Goal: Task Accomplishment & Management: Use online tool/utility

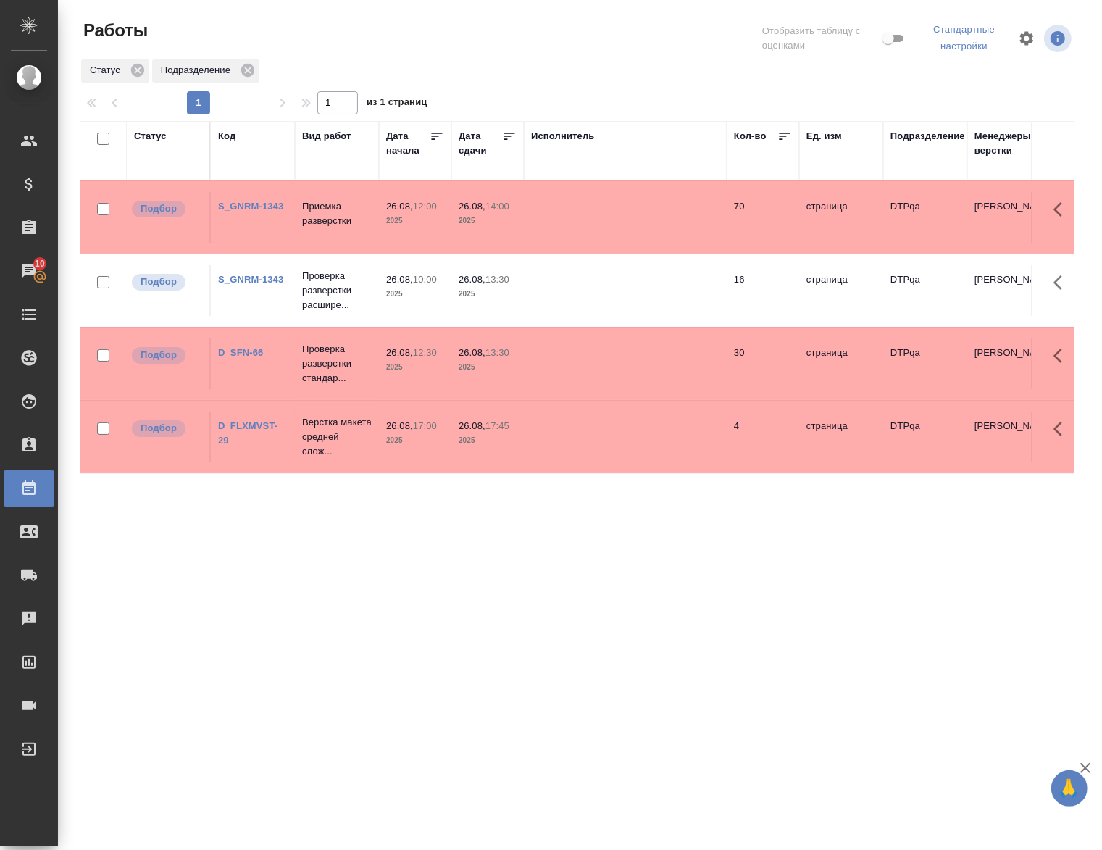
click at [157, 136] on div "Статус" at bounding box center [150, 136] width 33 height 14
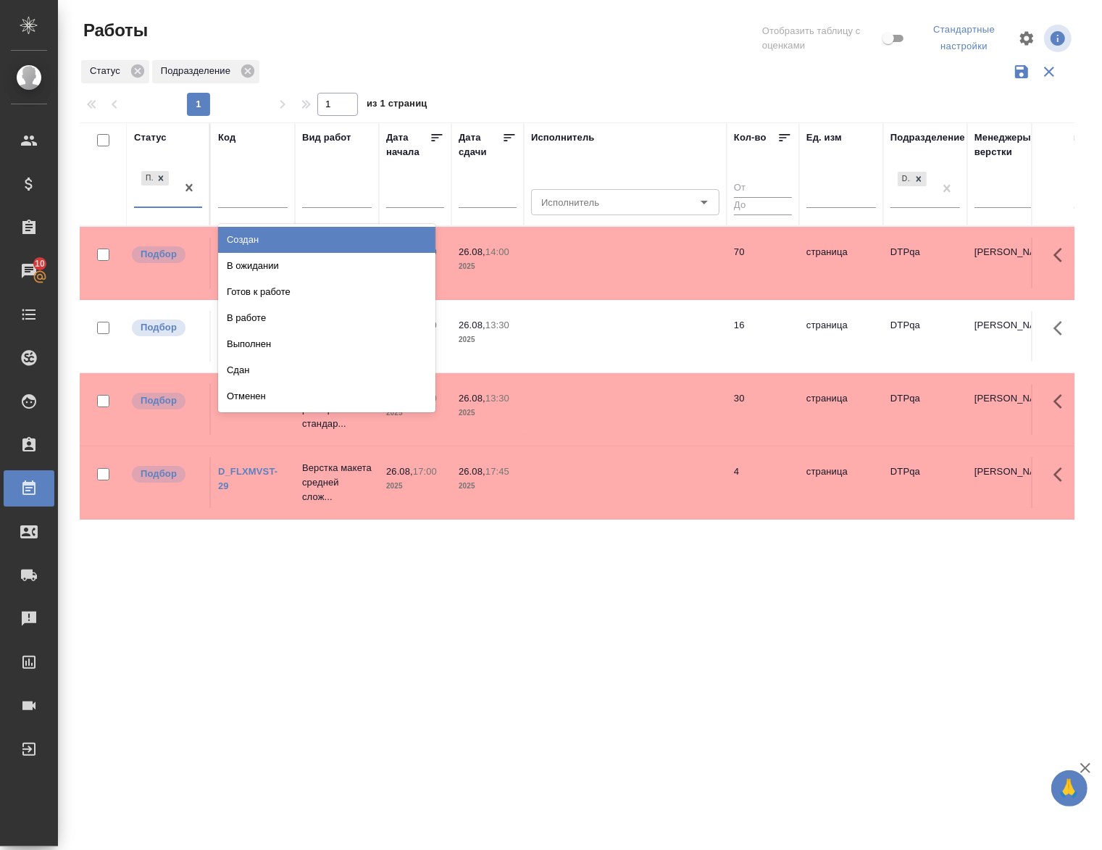
click at [172, 204] on div "Подбор" at bounding box center [155, 187] width 42 height 39
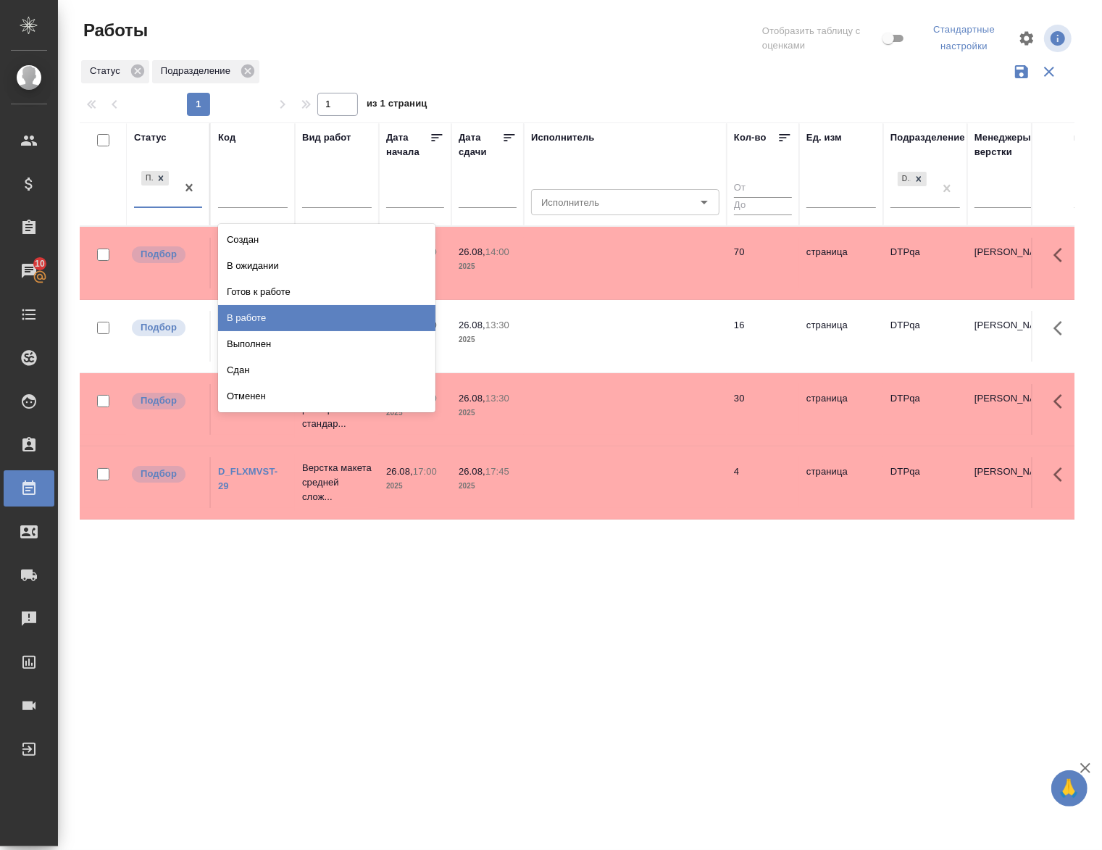
click at [250, 317] on div "В работе" at bounding box center [326, 318] width 217 height 26
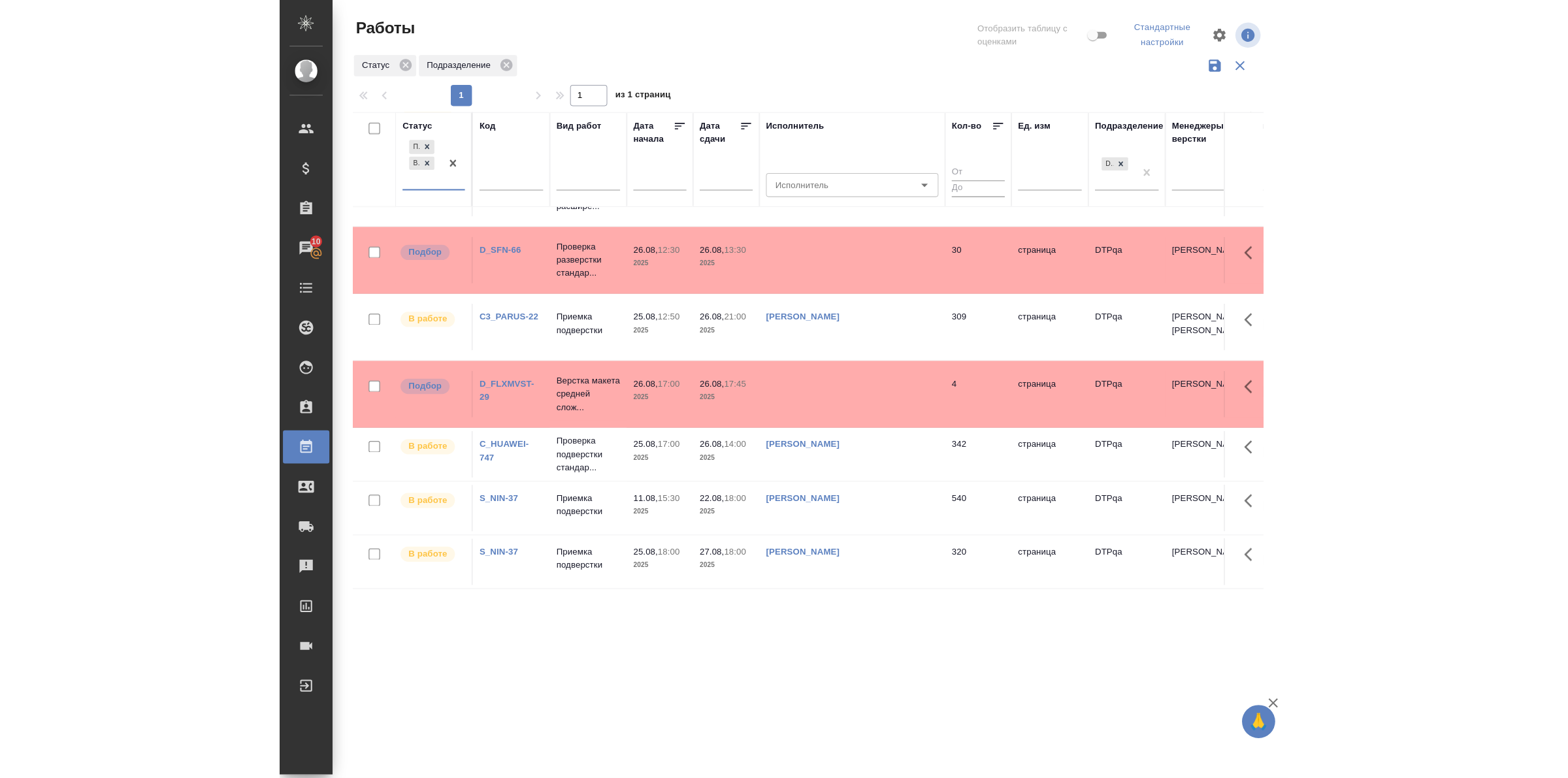
scroll to position [251, 0]
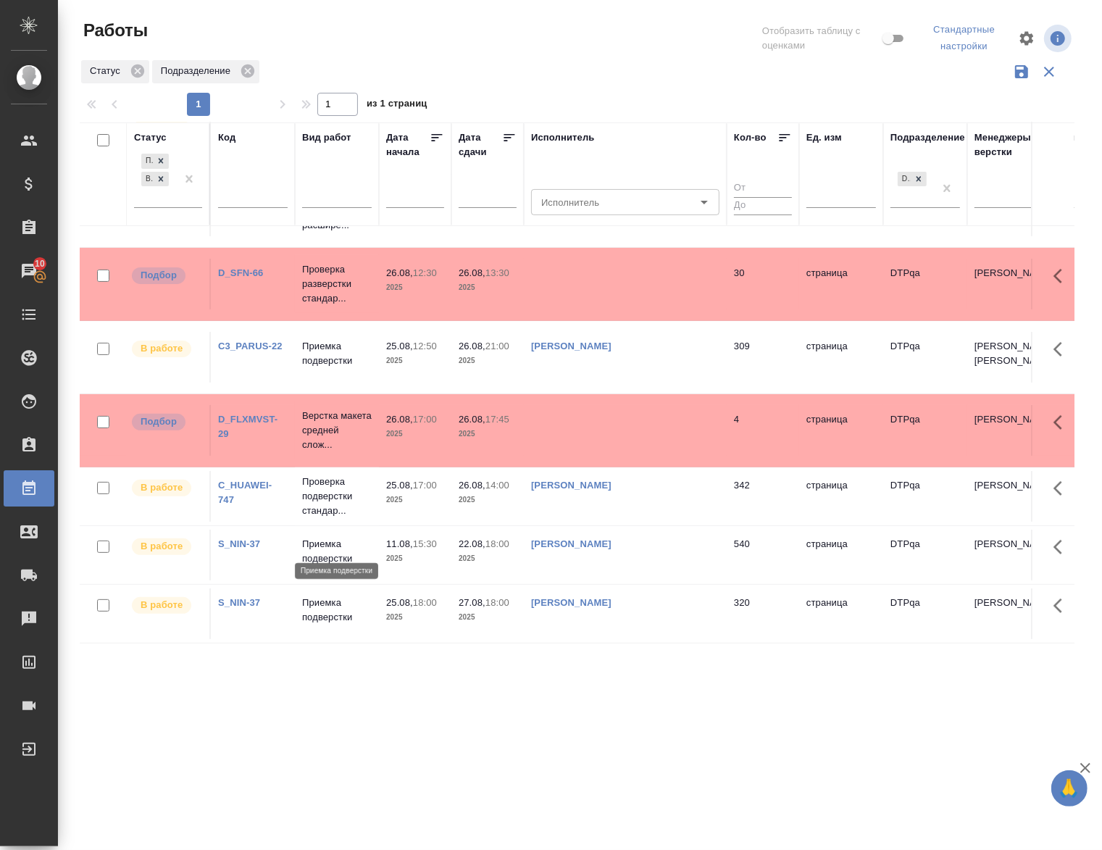
click at [338, 544] on p "Приемка подверстки" at bounding box center [337, 551] width 70 height 29
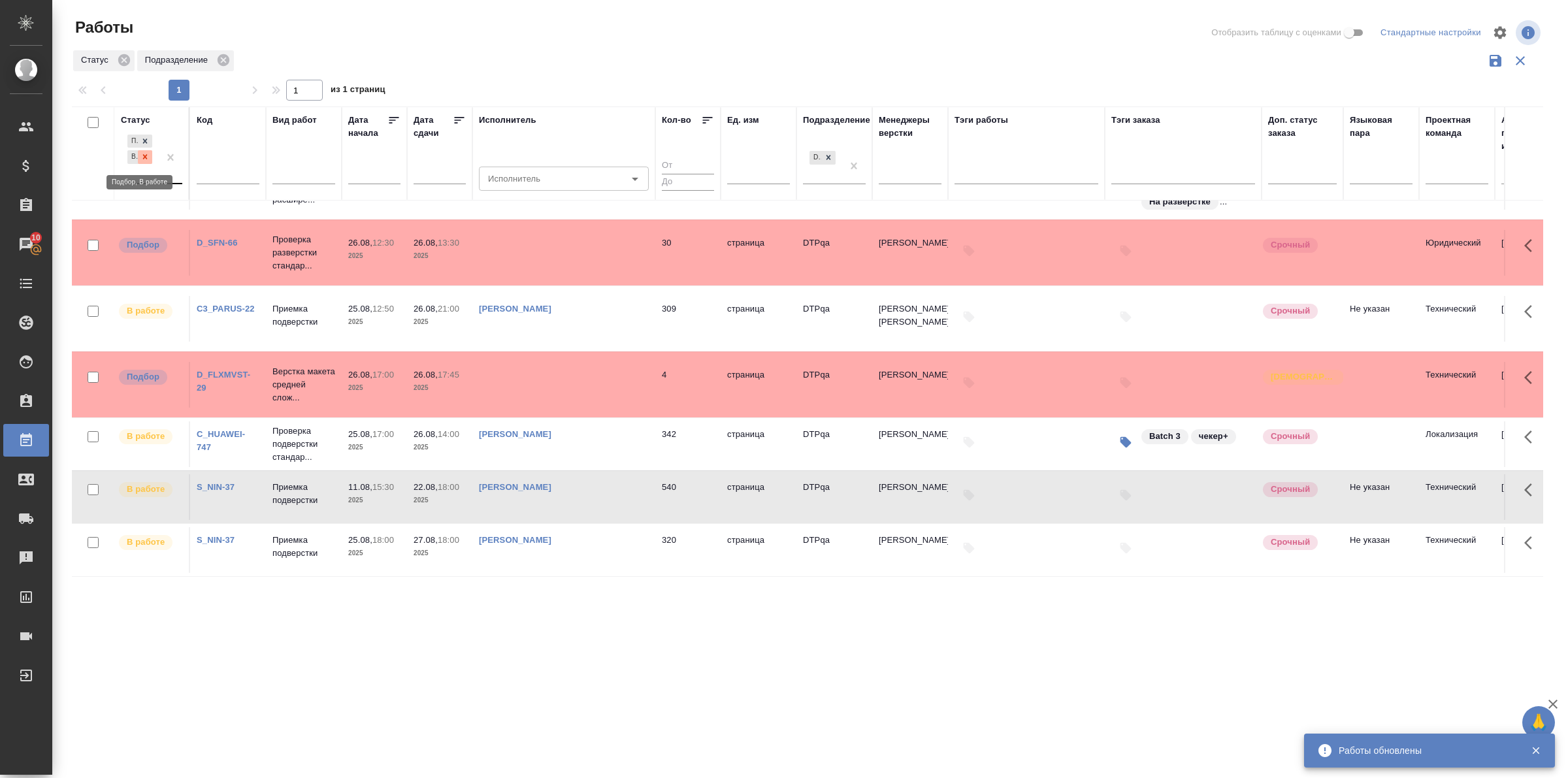
click at [148, 161] on icon at bounding box center [145, 157] width 9 height 9
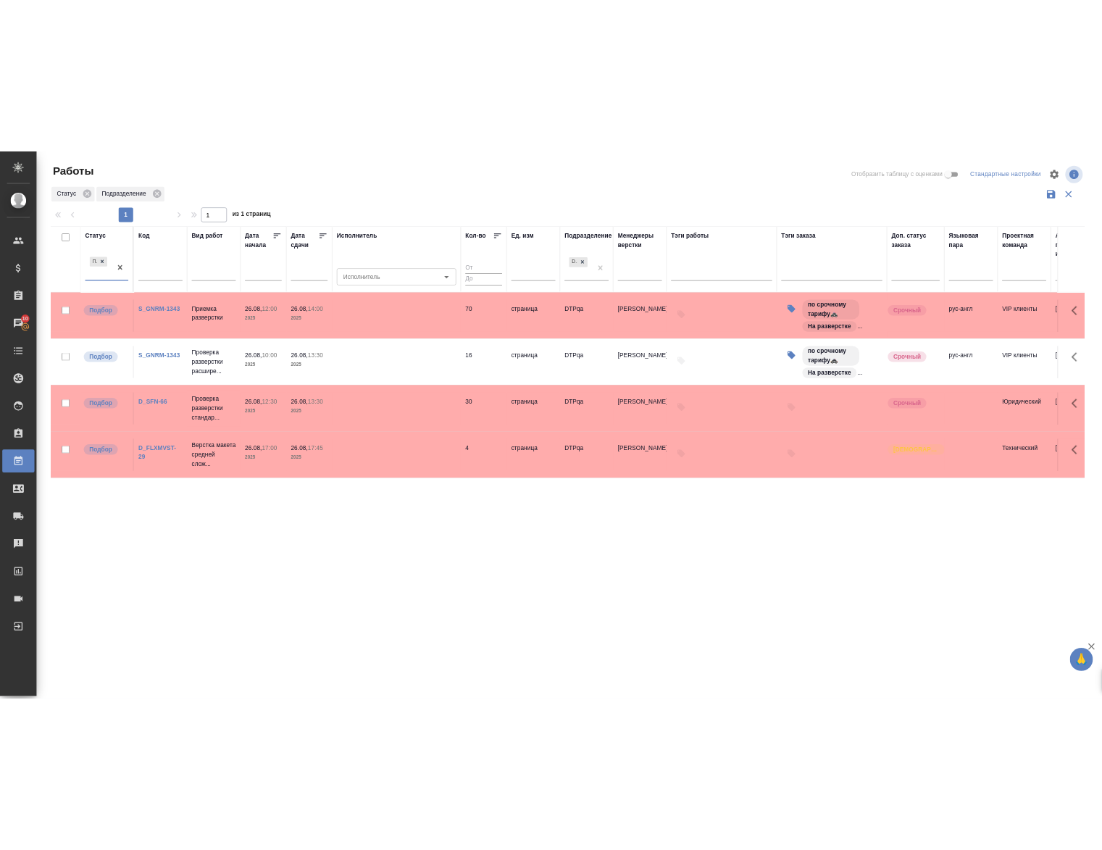
scroll to position [0, 0]
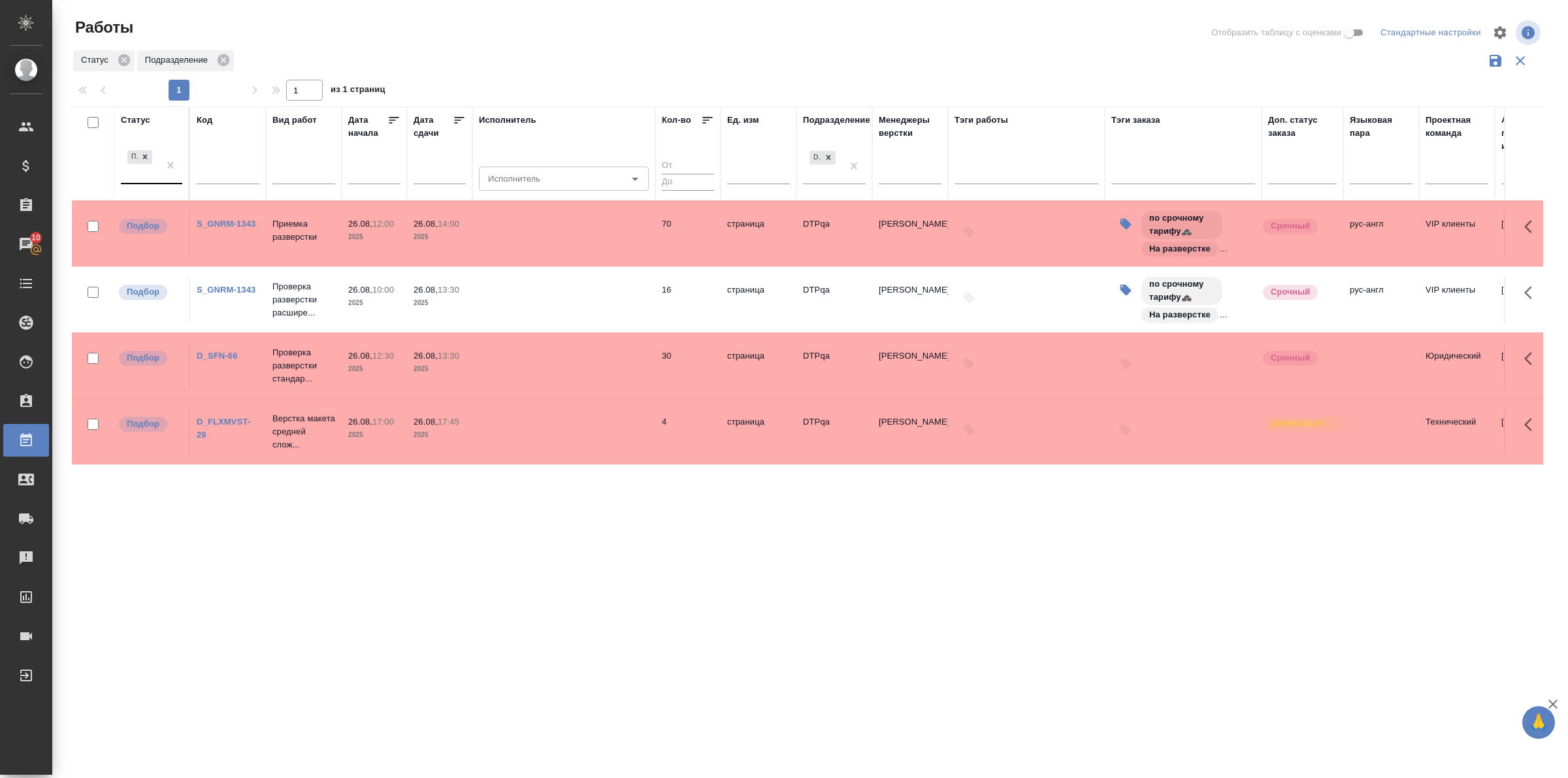
click at [134, 117] on div "Статус" at bounding box center [135, 120] width 30 height 13
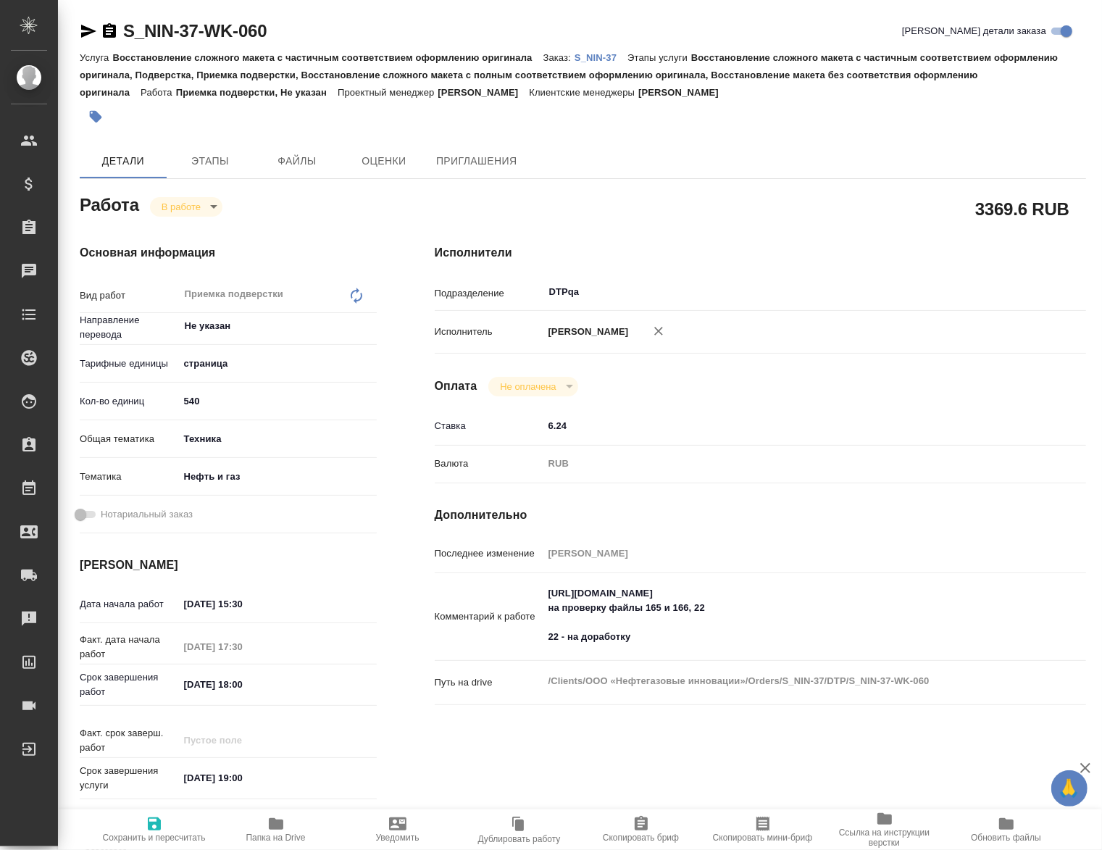
type textarea "x"
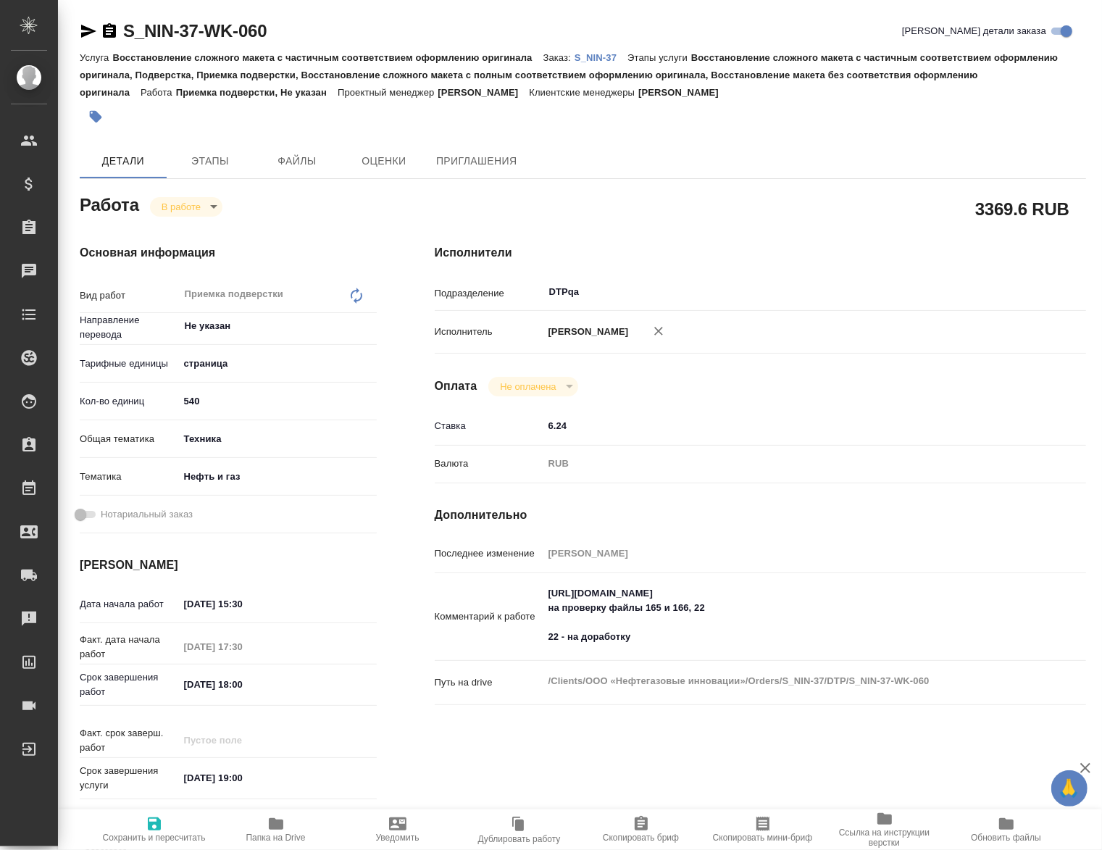
type textarea "x"
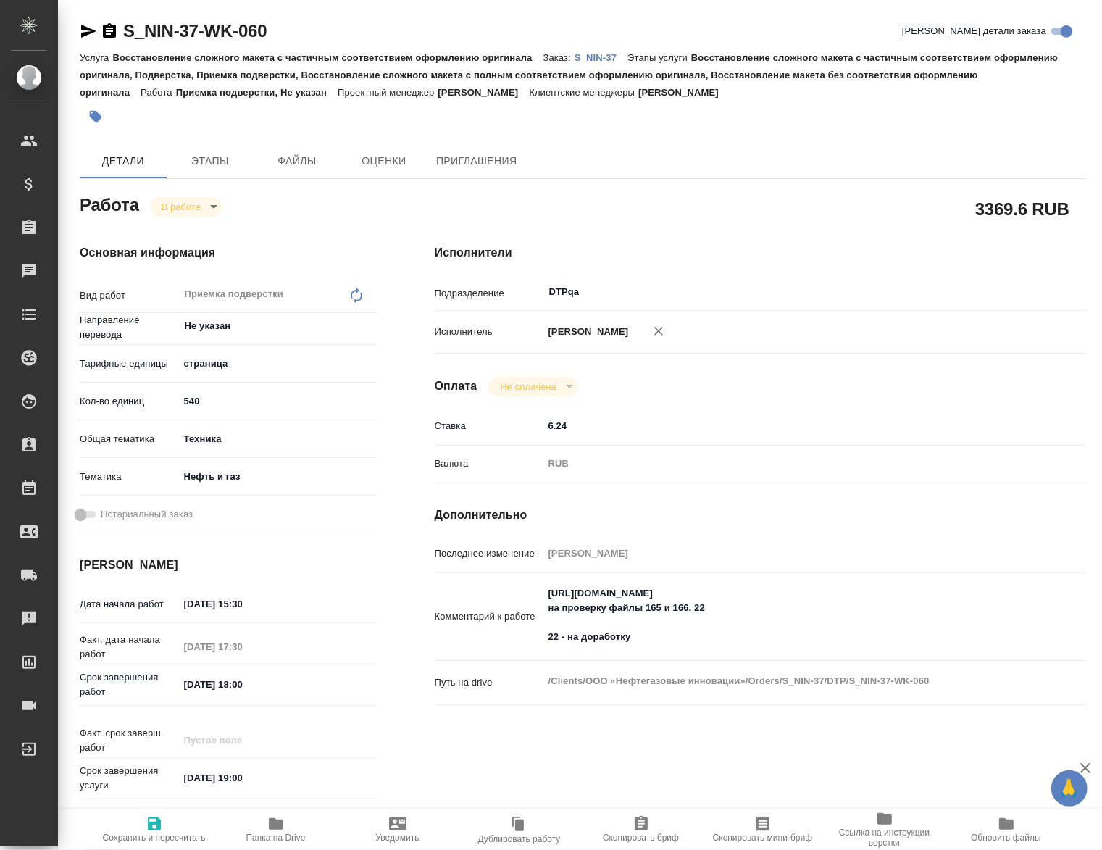
type textarea "x"
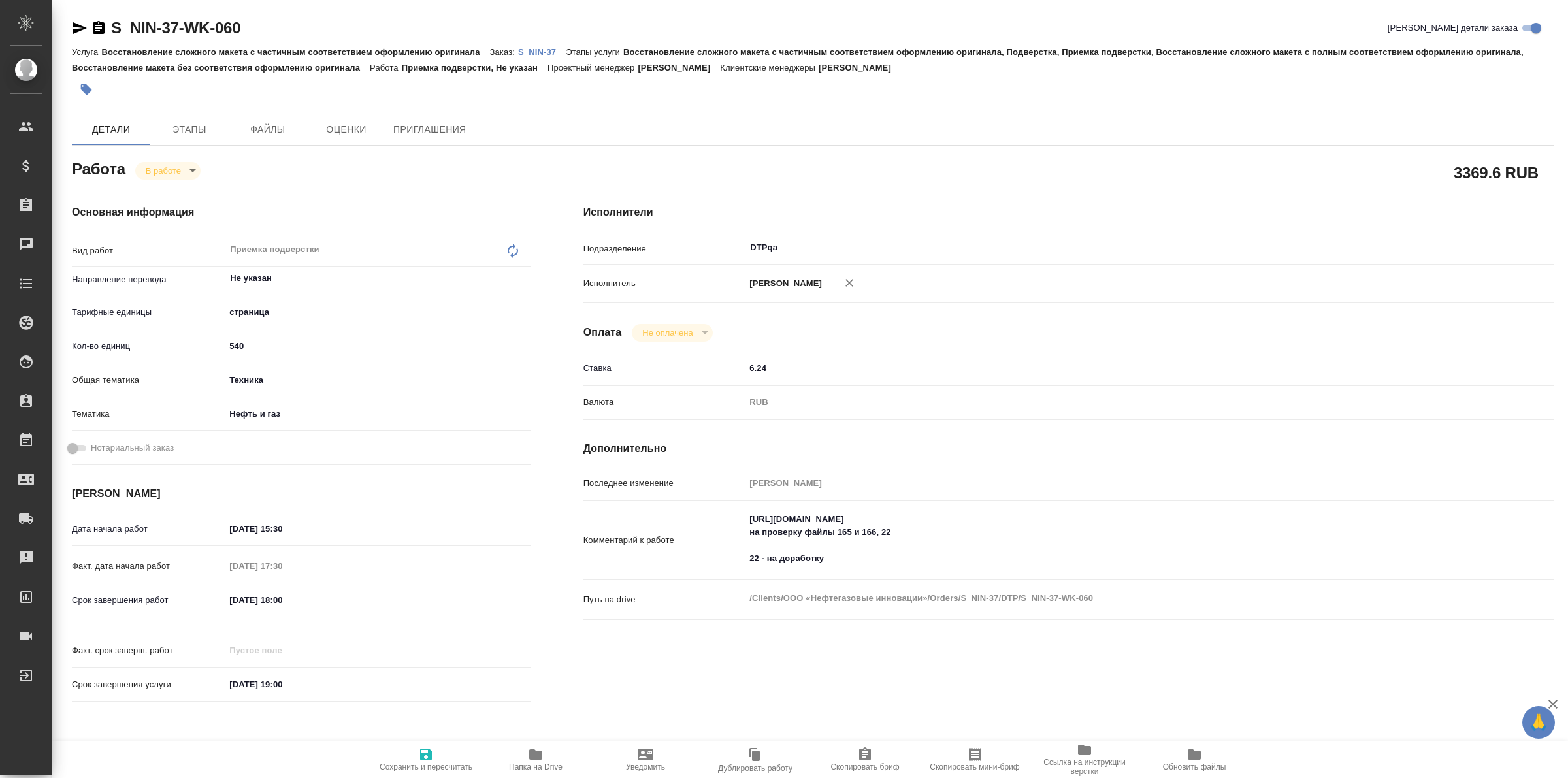
type textarea "x"
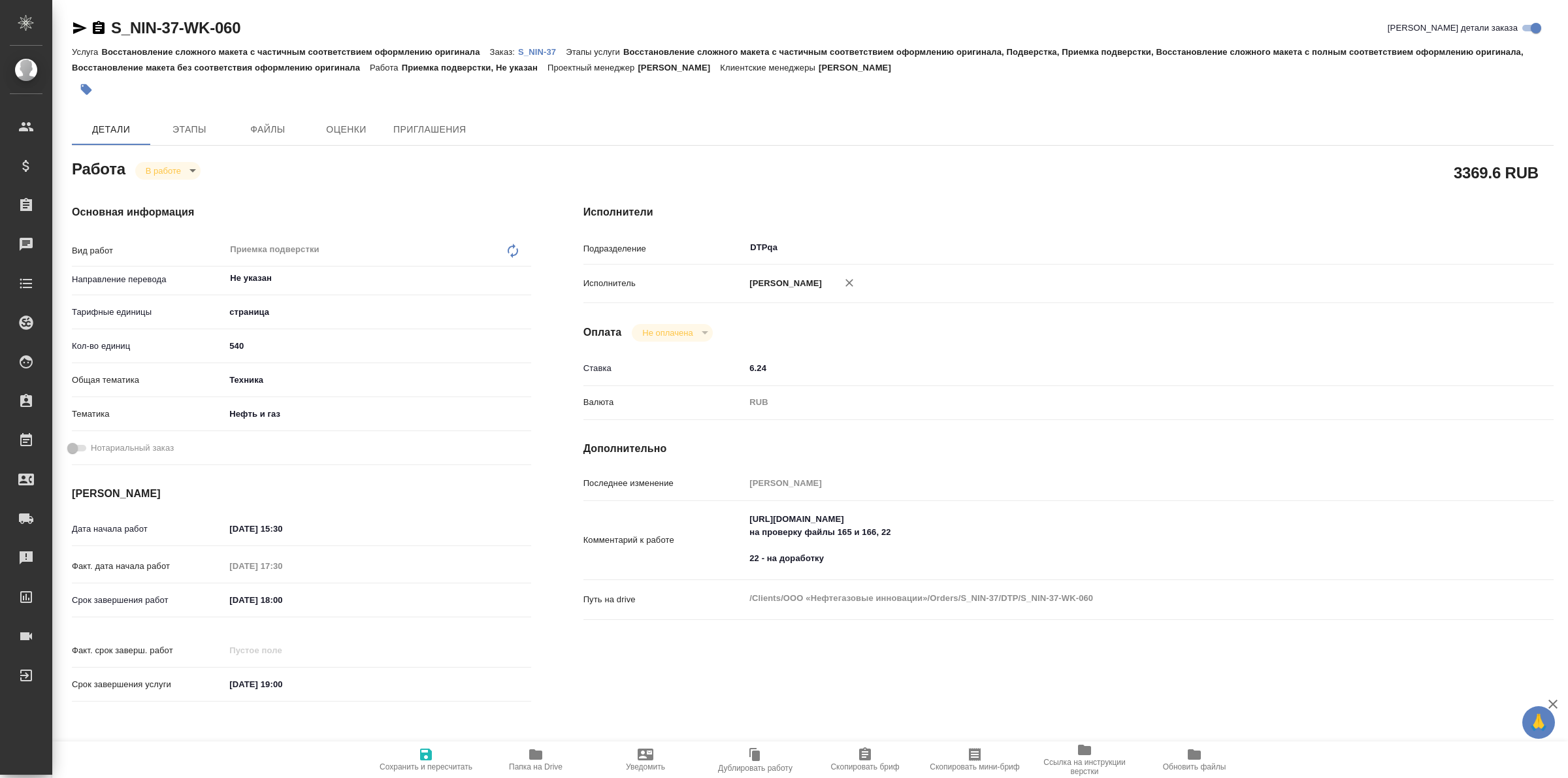
type textarea "x"
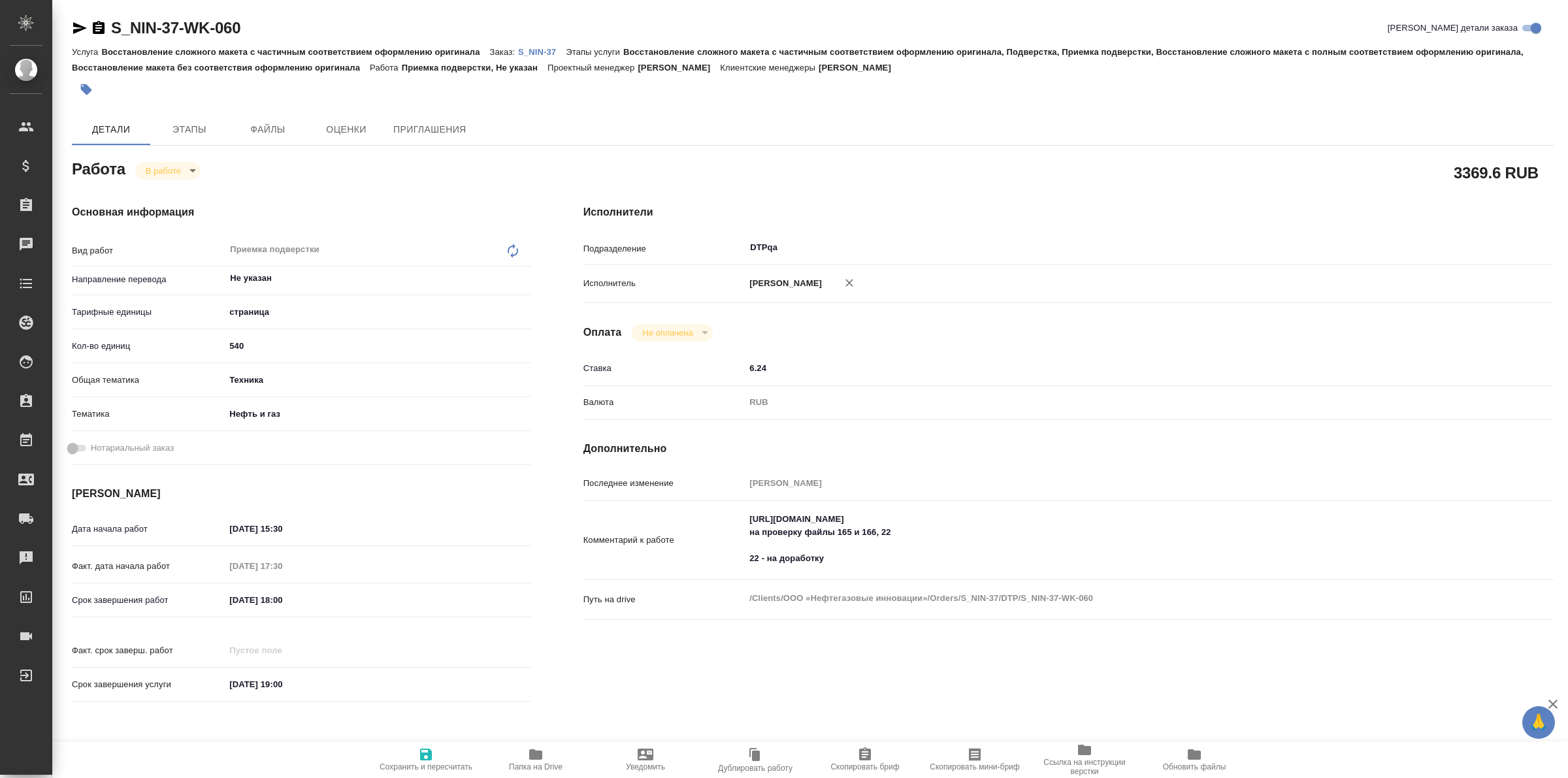
type textarea "x"
drag, startPoint x: 749, startPoint y: 529, endPoint x: 1022, endPoint y: 527, distance: 273.0
click at [994, 527] on textarea "https://tera.awatera.com/Work/6806997b106aacf7fd93b59e/ на проверку файлы 165 и…" at bounding box center [1109, 540] width 727 height 61
type textarea "x"
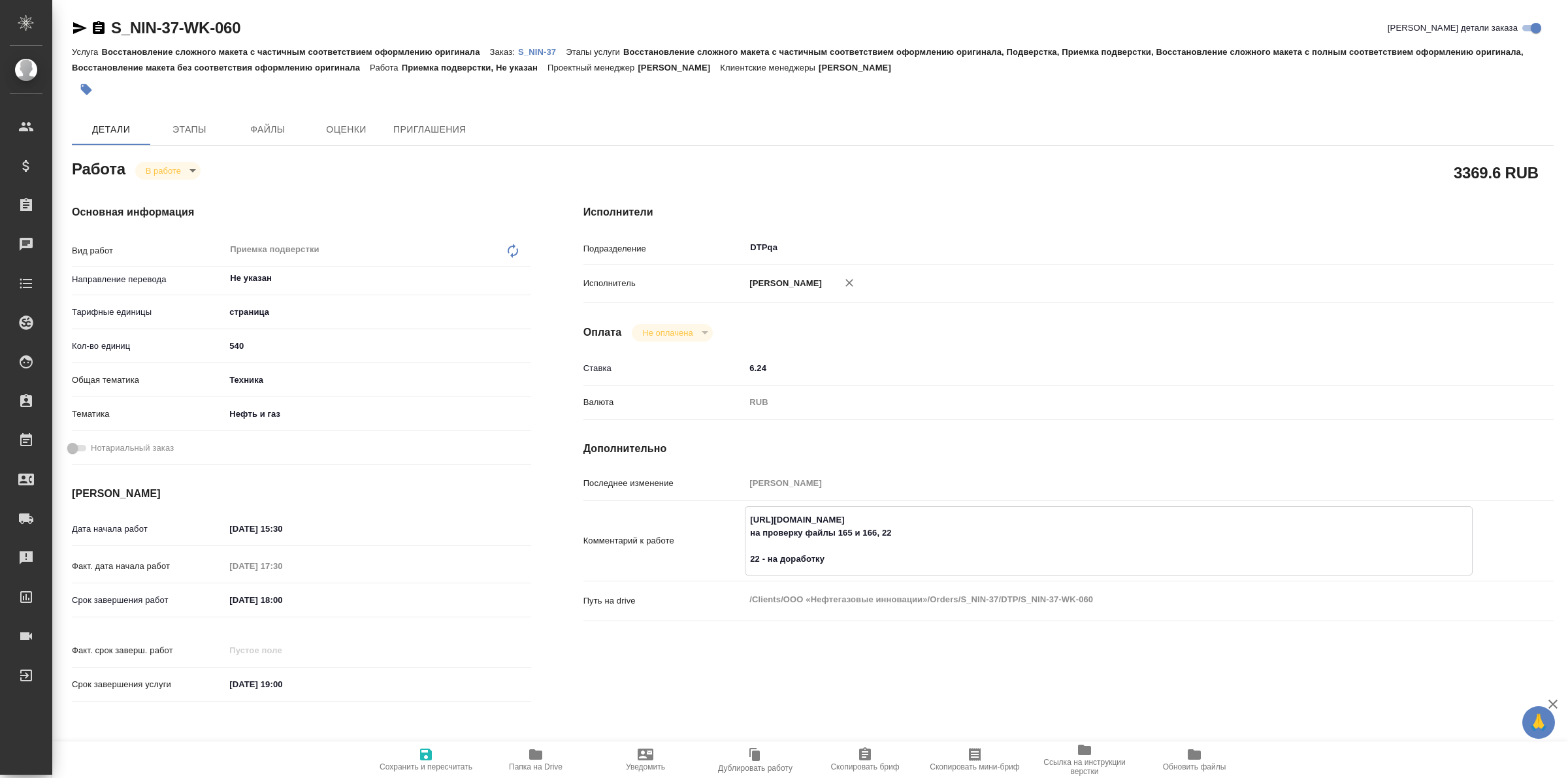
type textarea "x"
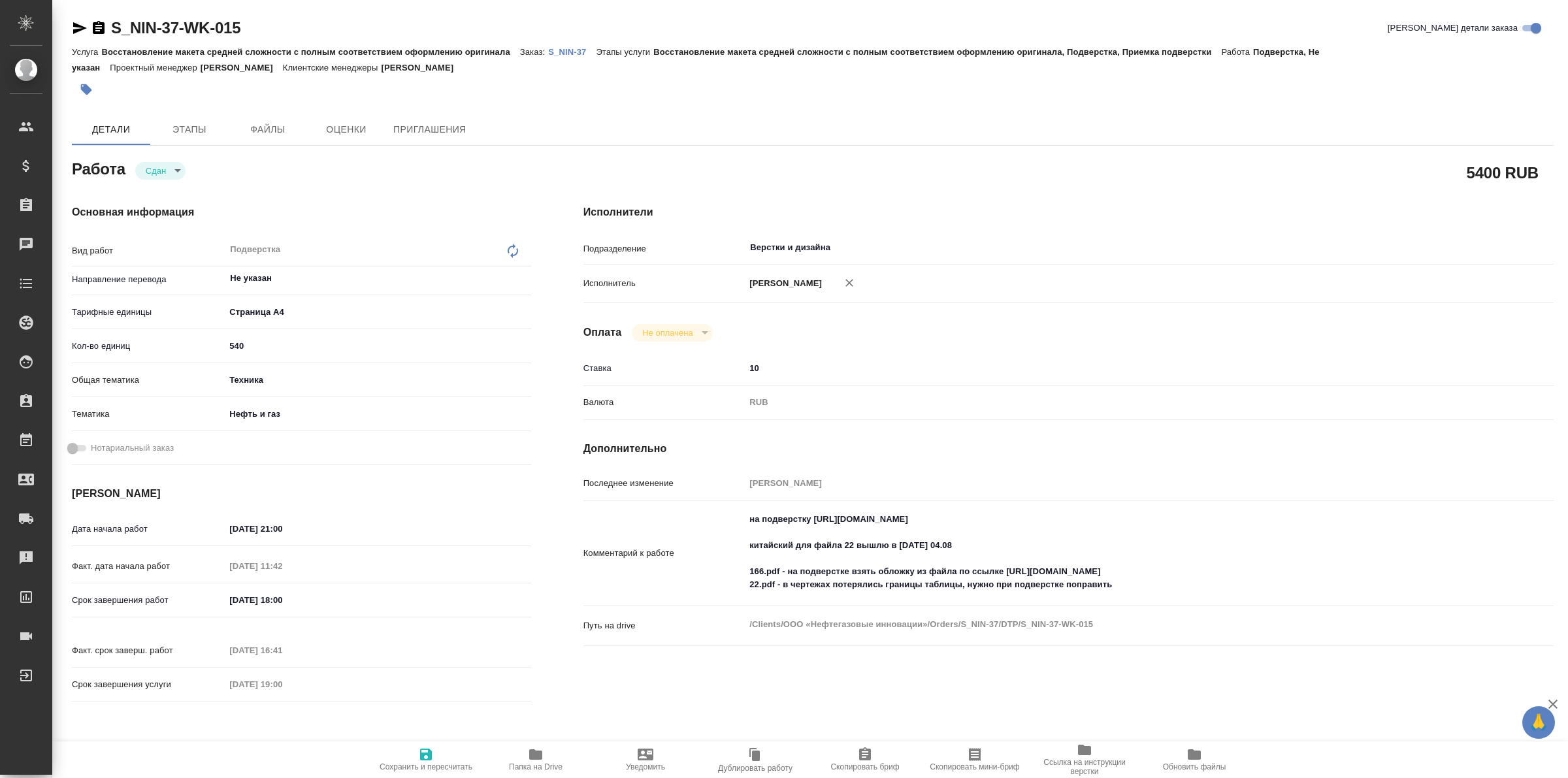
type textarea "x"
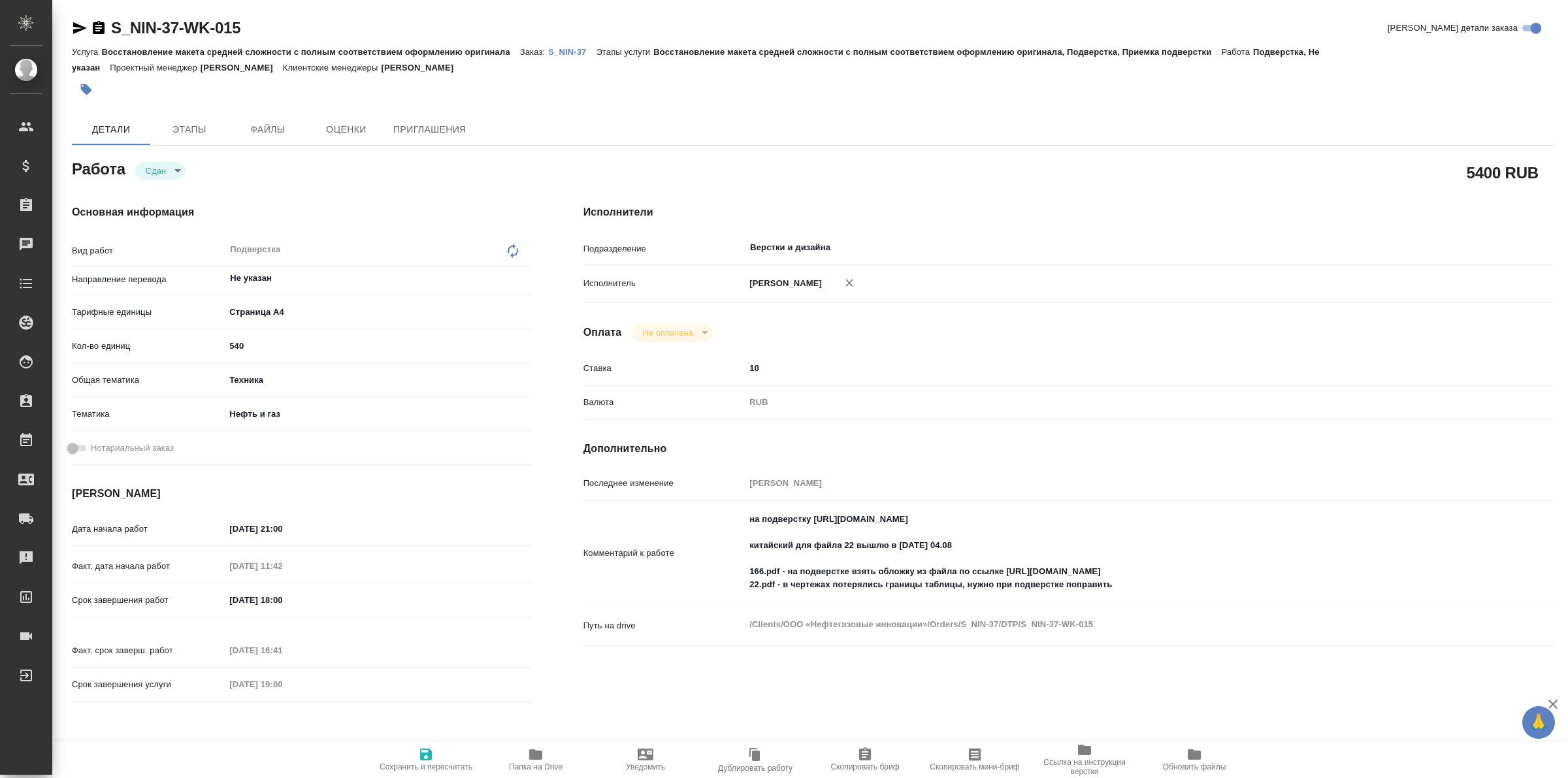
type textarea "x"
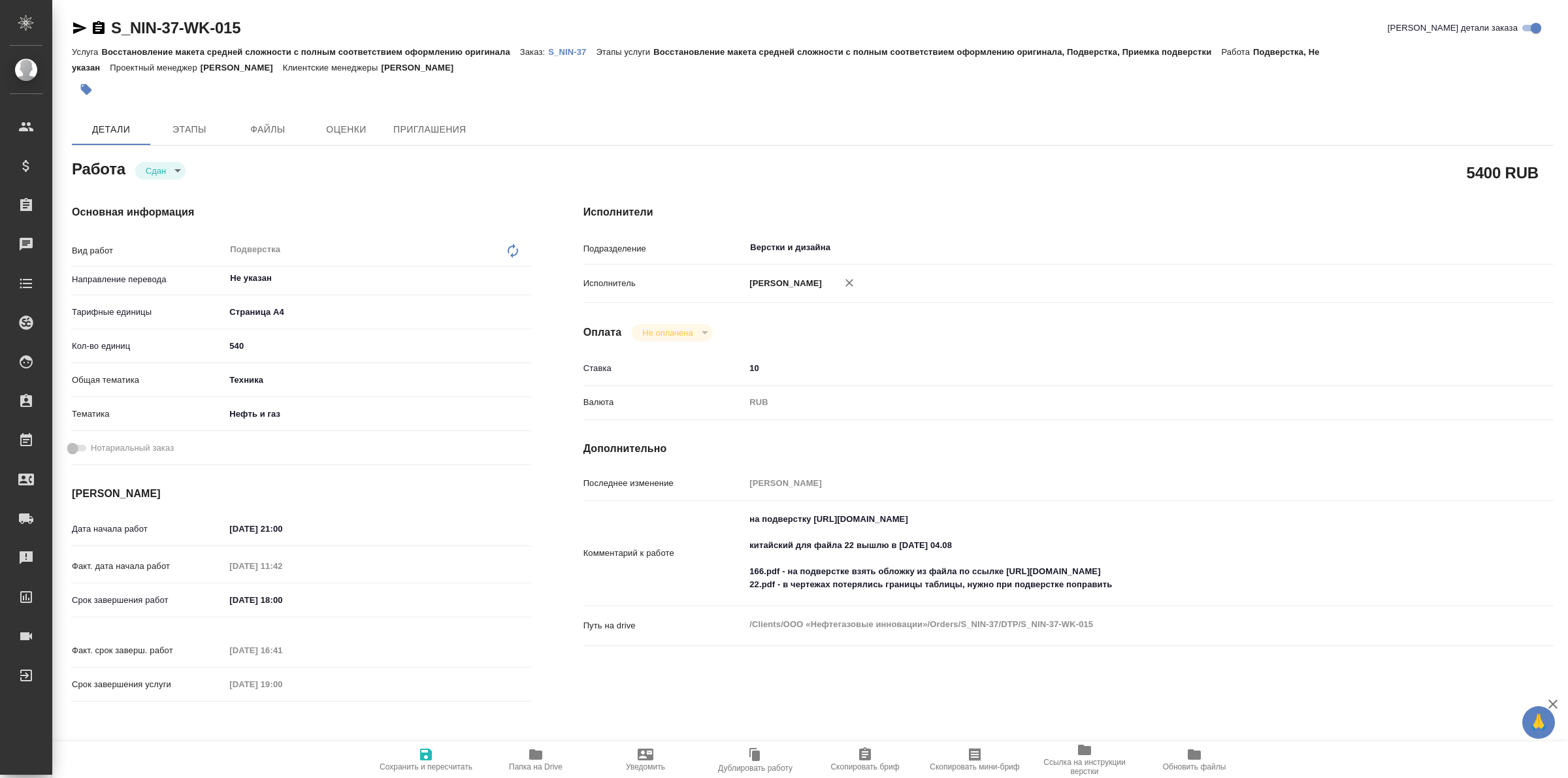
type textarea "x"
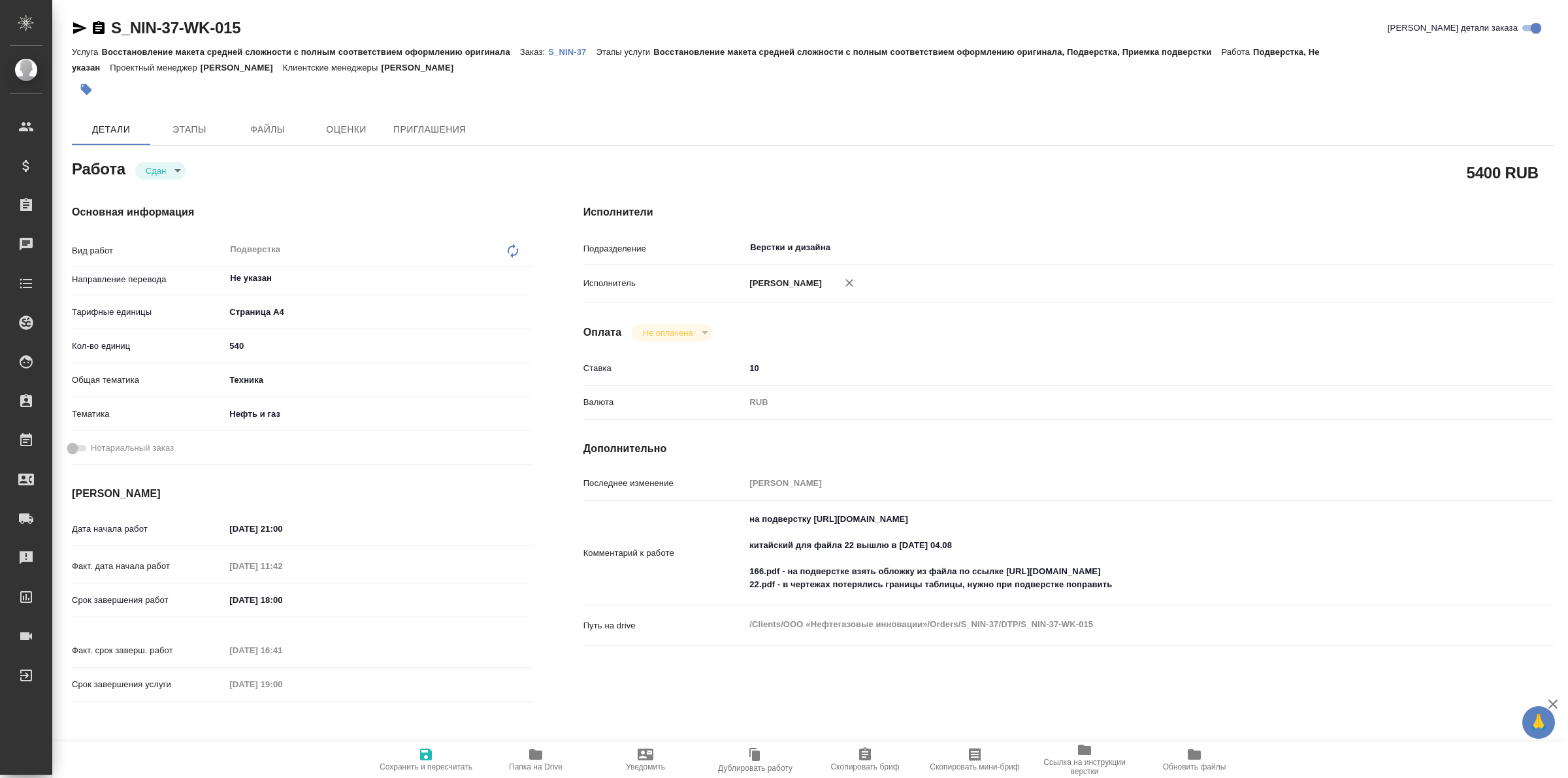
type textarea "x"
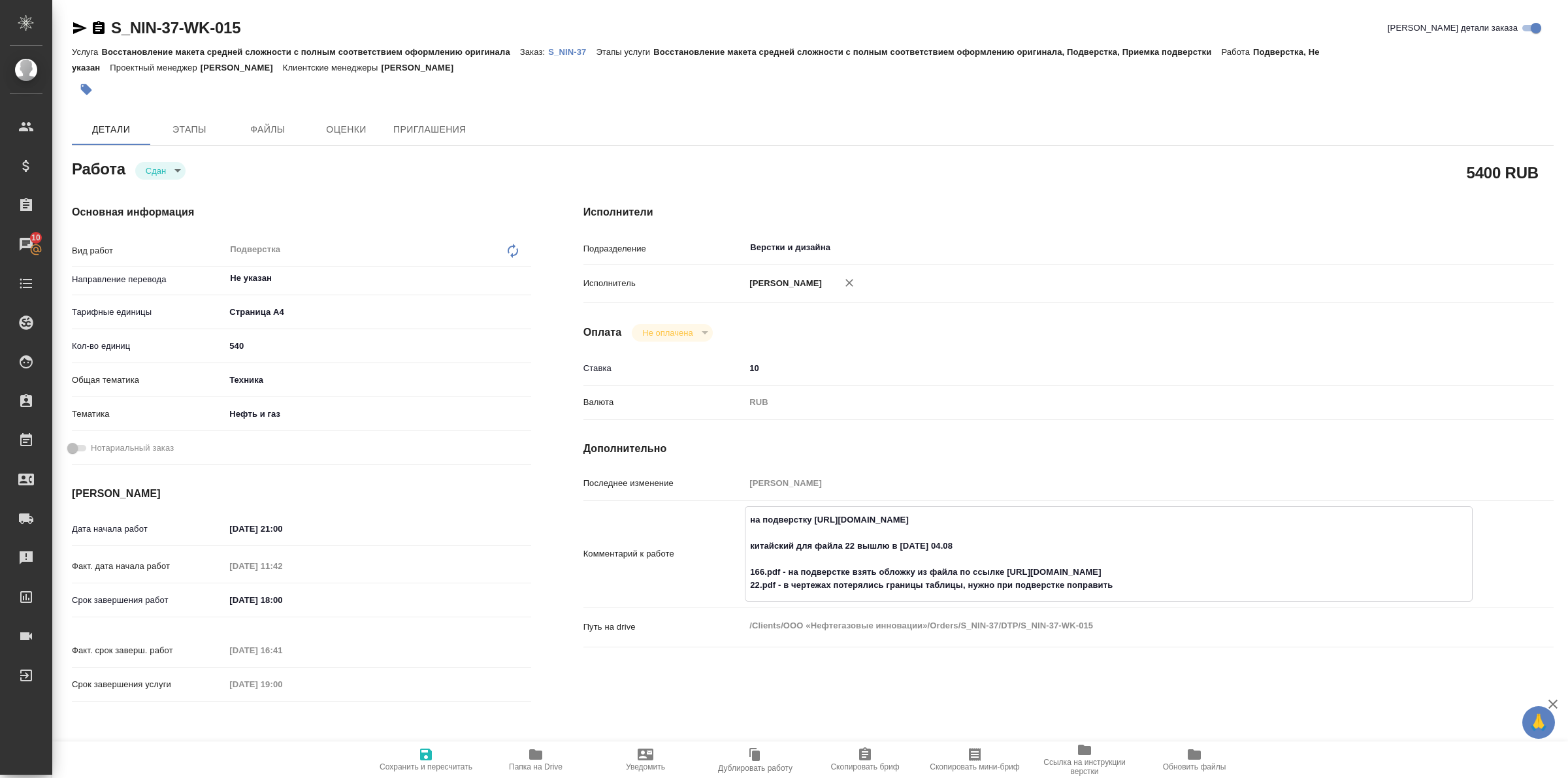
drag, startPoint x: 1008, startPoint y: 570, endPoint x: 1197, endPoint y: 569, distance: 189.0
click at [1197, 569] on textarea "на подверстку https://drive.awatera.com/s/6FSGCioFHGcA5Qz китайский для файла 2…" at bounding box center [1109, 553] width 727 height 87
type textarea "x"
